Goal: Information Seeking & Learning: Check status

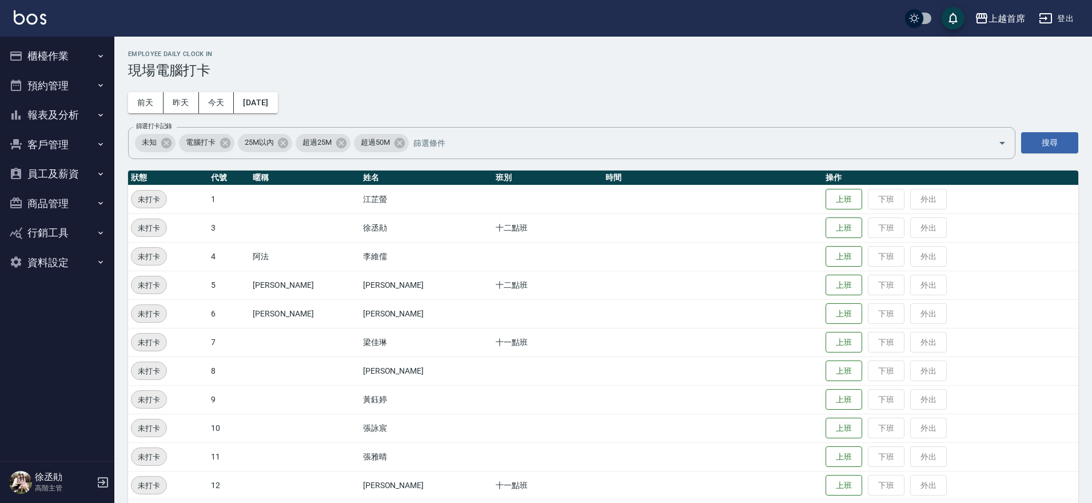
click at [46, 109] on button "報表及分析" at bounding box center [57, 115] width 105 height 30
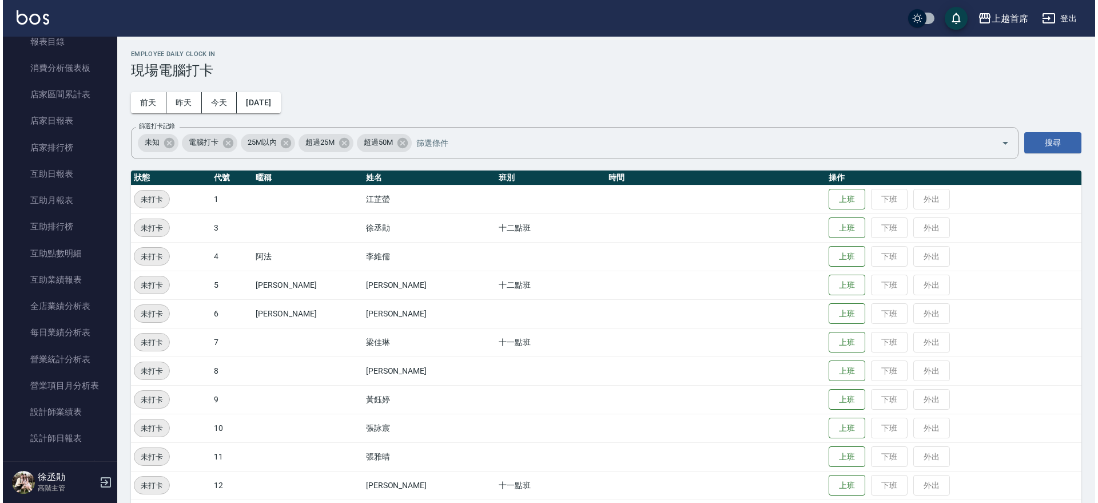
scroll to position [111, 0]
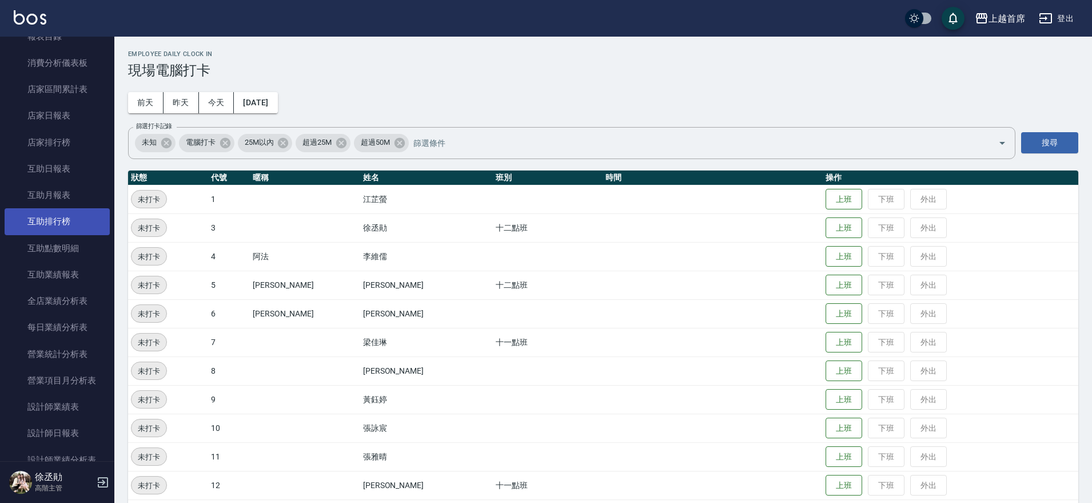
click at [70, 225] on link "互助排行榜" at bounding box center [57, 221] width 105 height 26
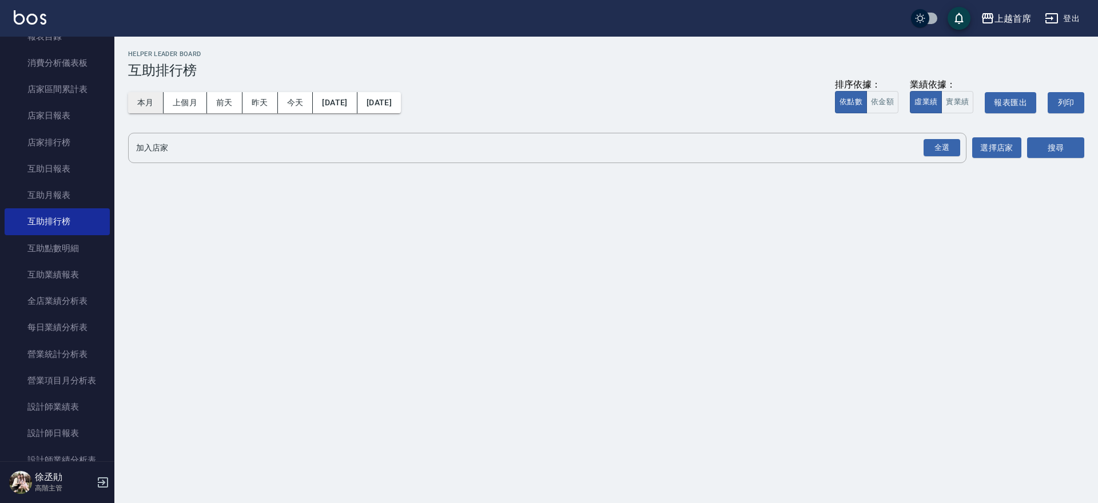
click at [153, 107] on button "本月" at bounding box center [145, 102] width 35 height 21
drag, startPoint x: 939, startPoint y: 144, endPoint x: 1058, endPoint y: 160, distance: 120.5
click at [941, 144] on div "全選" at bounding box center [942, 148] width 37 height 18
click at [1063, 149] on button "搜尋" at bounding box center [1055, 148] width 57 height 21
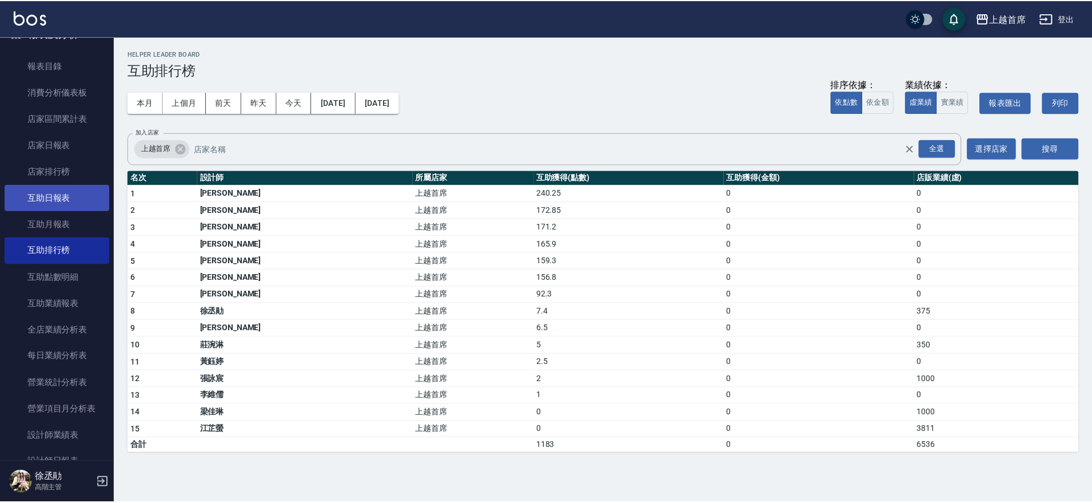
scroll to position [89, 0]
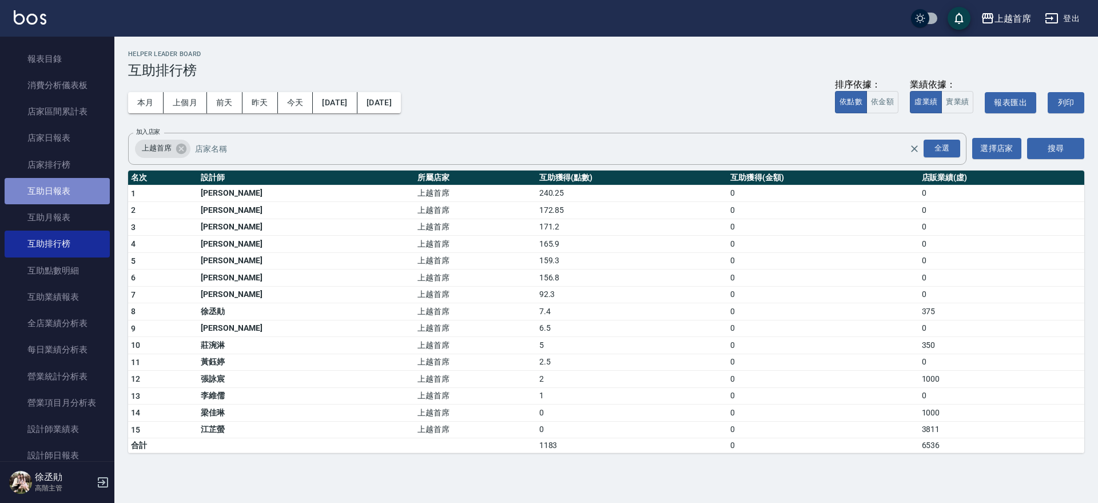
click at [70, 188] on link "互助日報表" at bounding box center [57, 191] width 105 height 26
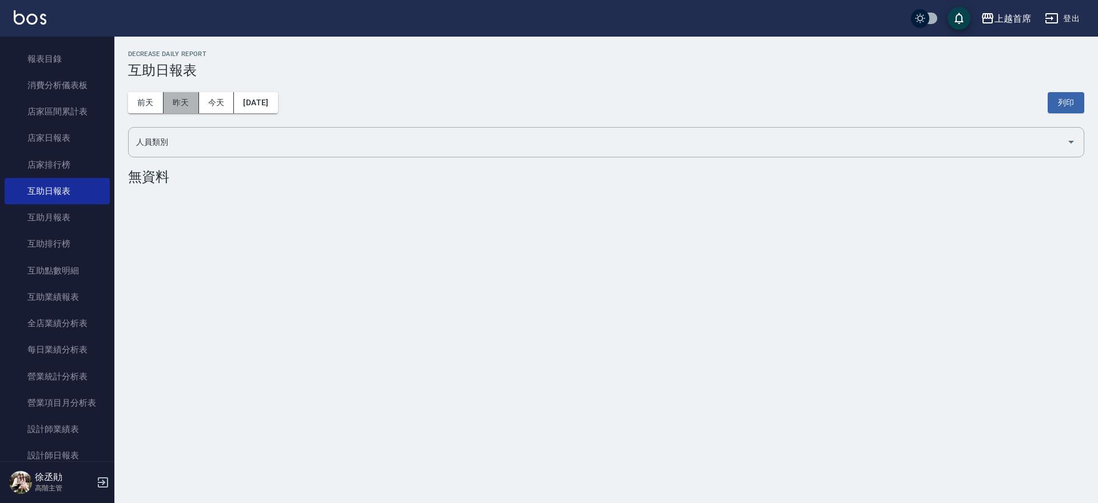
click at [179, 109] on button "昨天" at bounding box center [181, 102] width 35 height 21
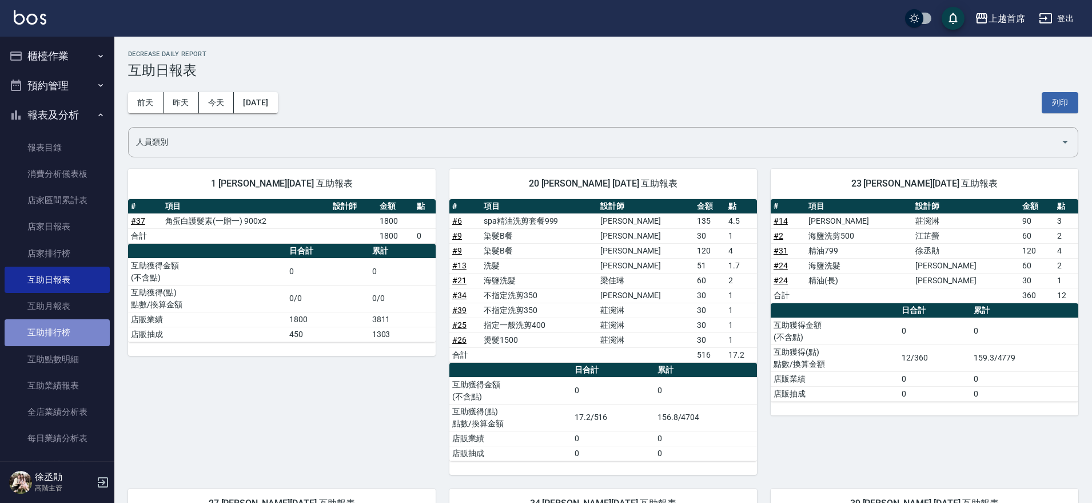
click at [89, 327] on link "互助排行榜" at bounding box center [57, 332] width 105 height 26
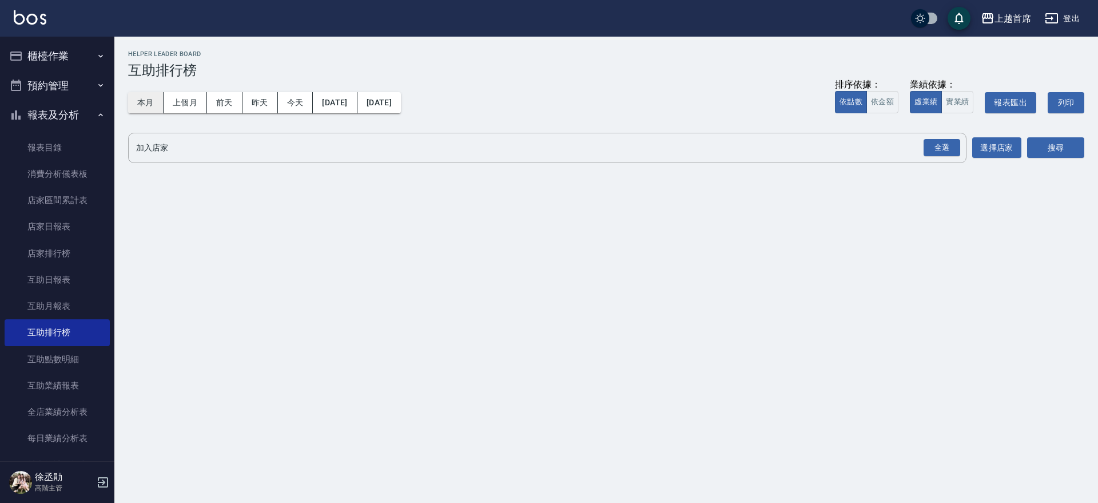
click at [146, 101] on button "本月" at bounding box center [145, 102] width 35 height 21
click at [943, 156] on div "全選" at bounding box center [942, 148] width 37 height 18
click at [1052, 146] on button "搜尋" at bounding box center [1055, 148] width 57 height 21
